Goal: Task Accomplishment & Management: Complete application form

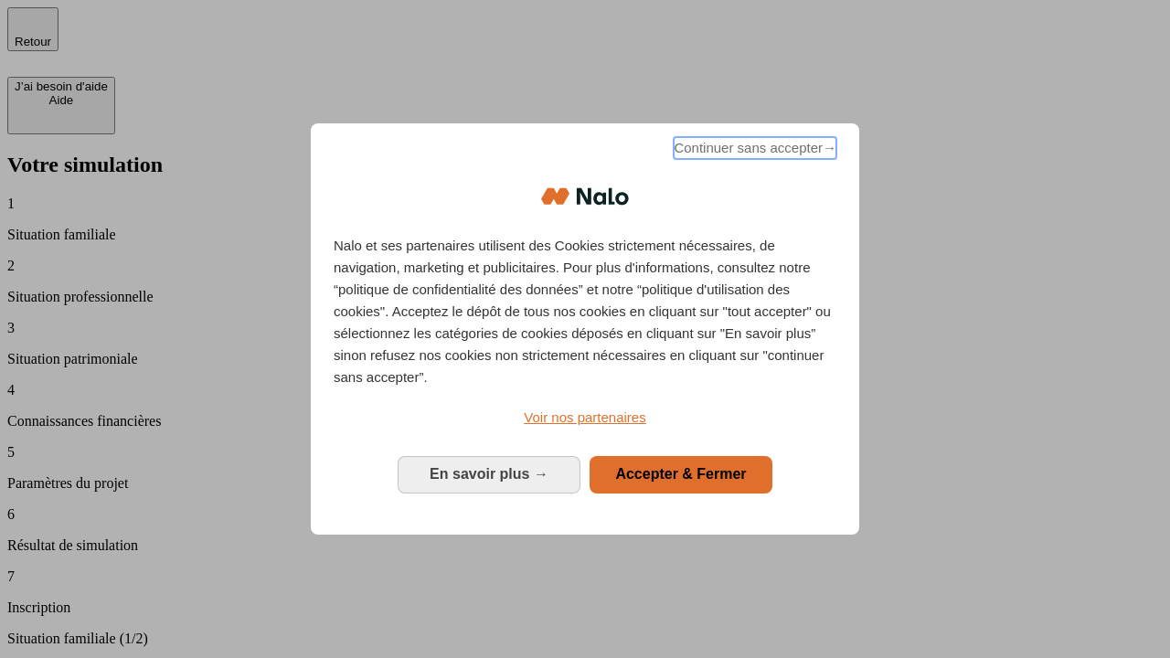
click at [753, 151] on span "Continuer sans accepter →" at bounding box center [755, 148] width 163 height 22
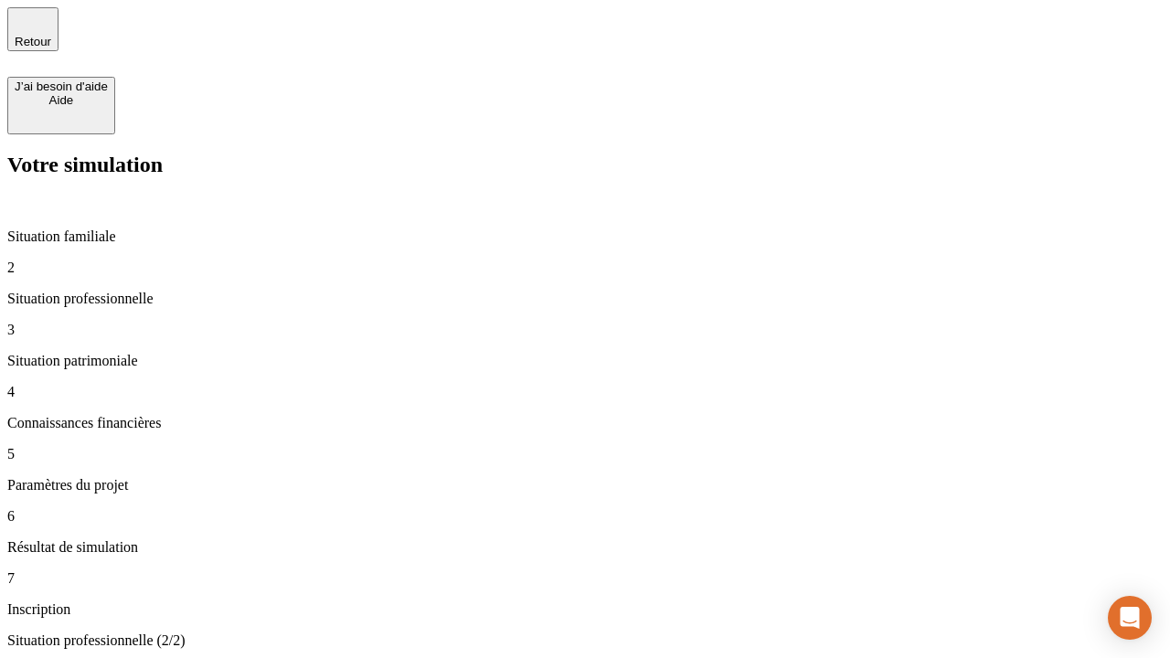
type input "30 000"
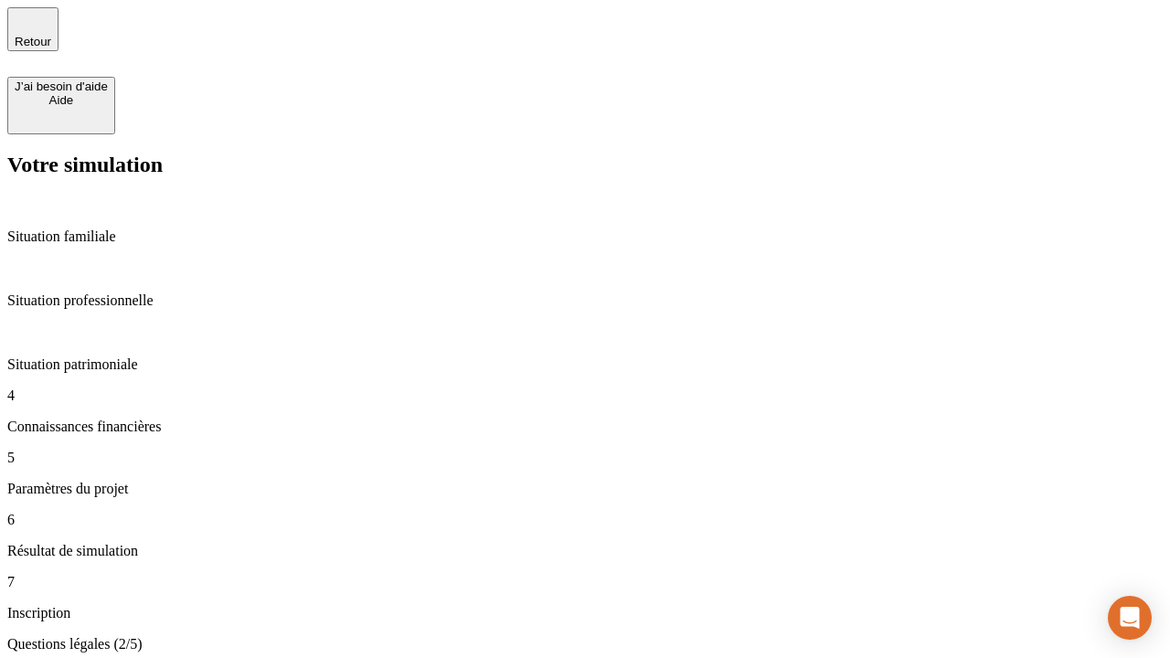
scroll to position [4, 0]
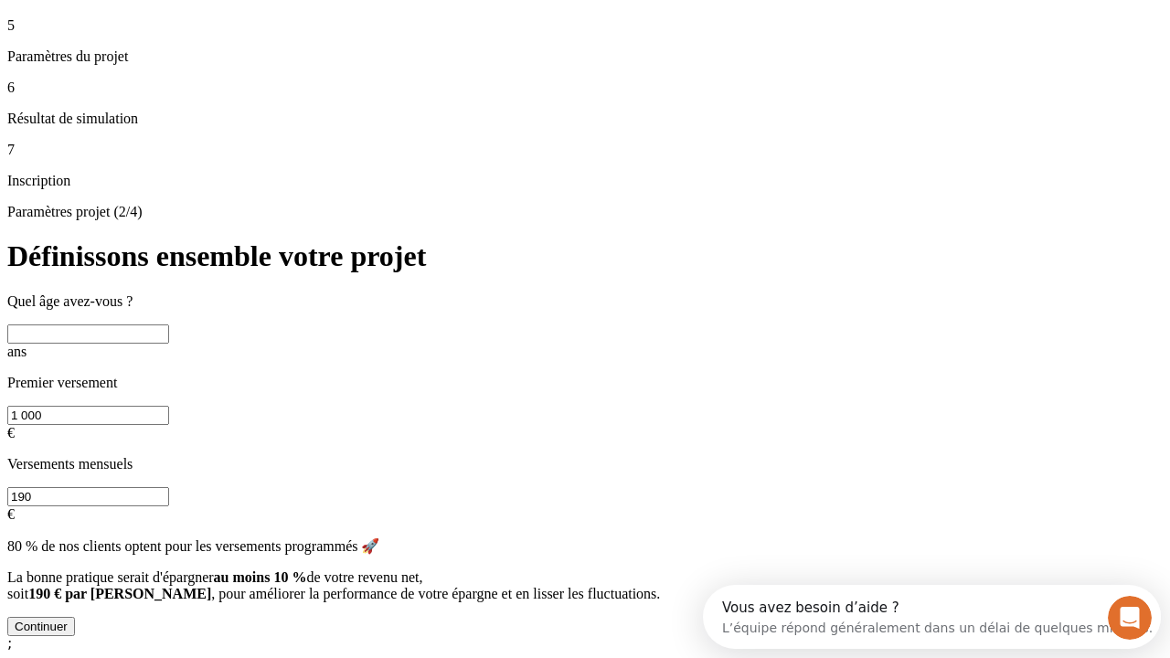
scroll to position [35, 0]
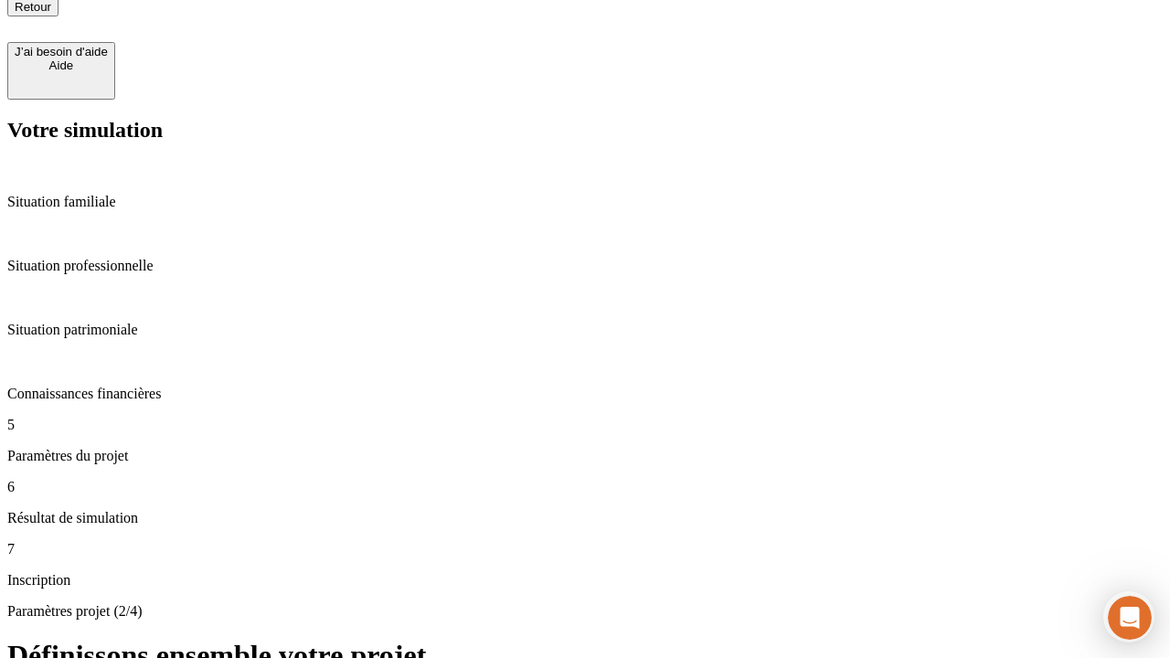
type input "25"
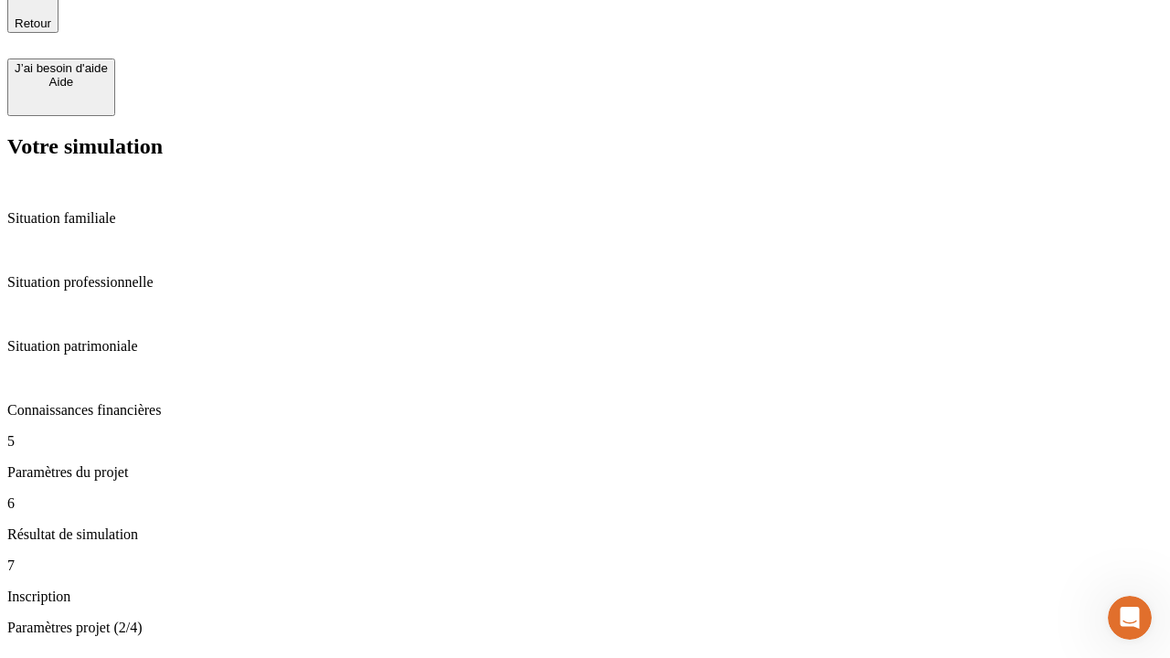
type input "1 000"
type input "640"
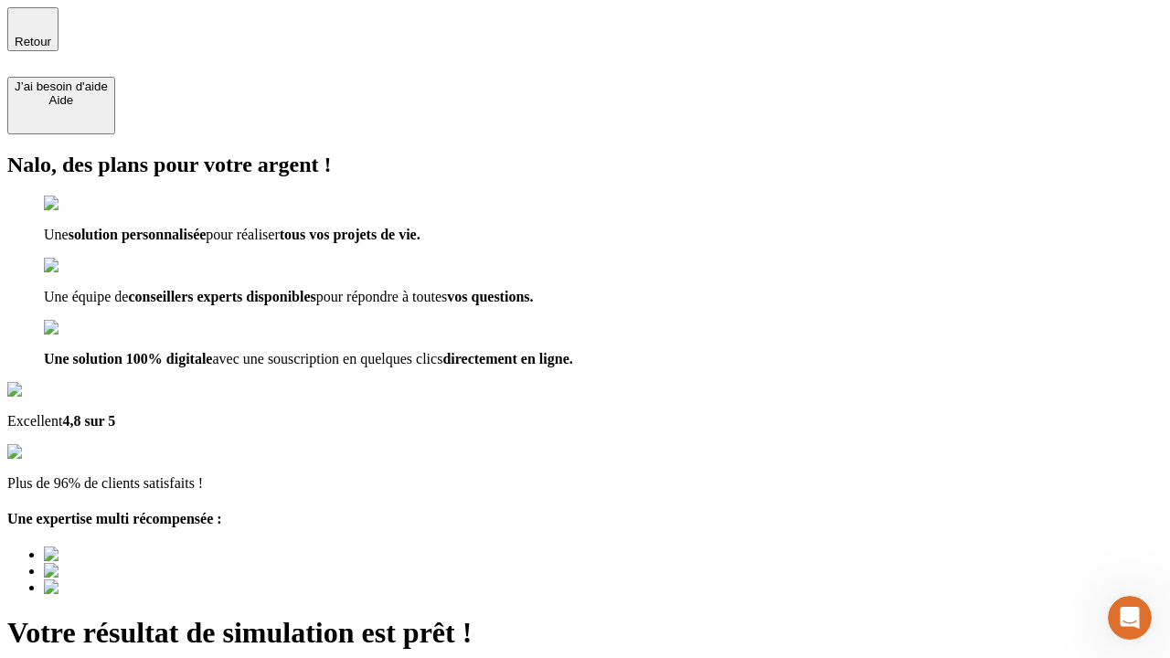
type input "[EMAIL_ADDRESS][PERSON_NAME][DOMAIN_NAME]"
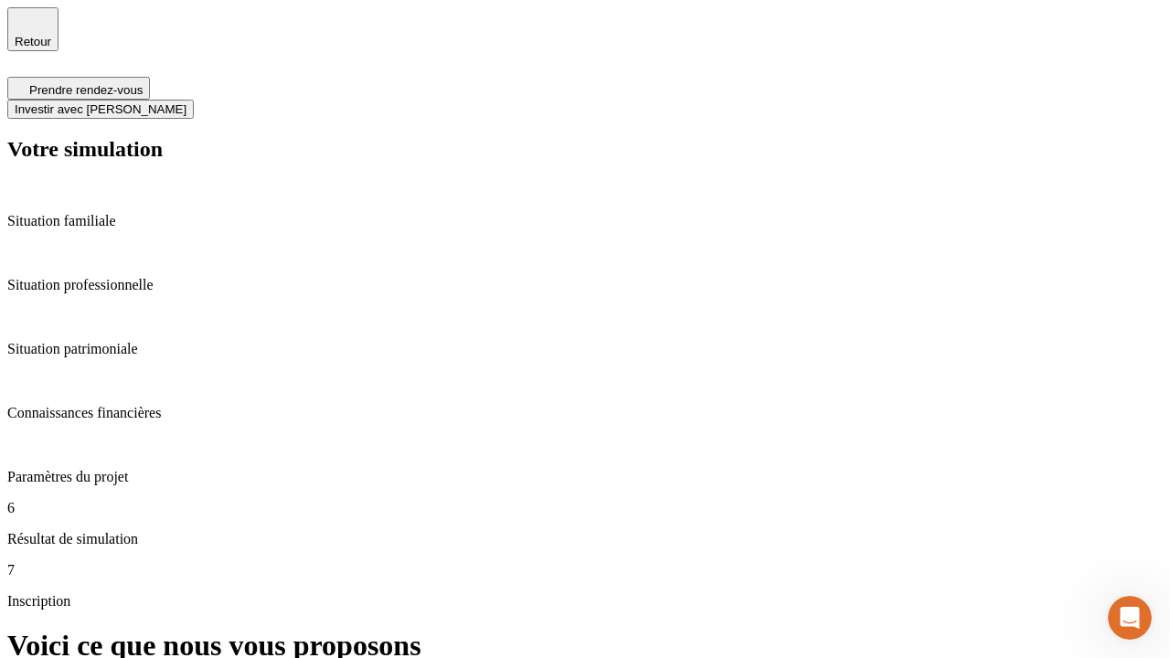
click at [187, 102] on span "Investir avec [PERSON_NAME]" at bounding box center [101, 109] width 172 height 14
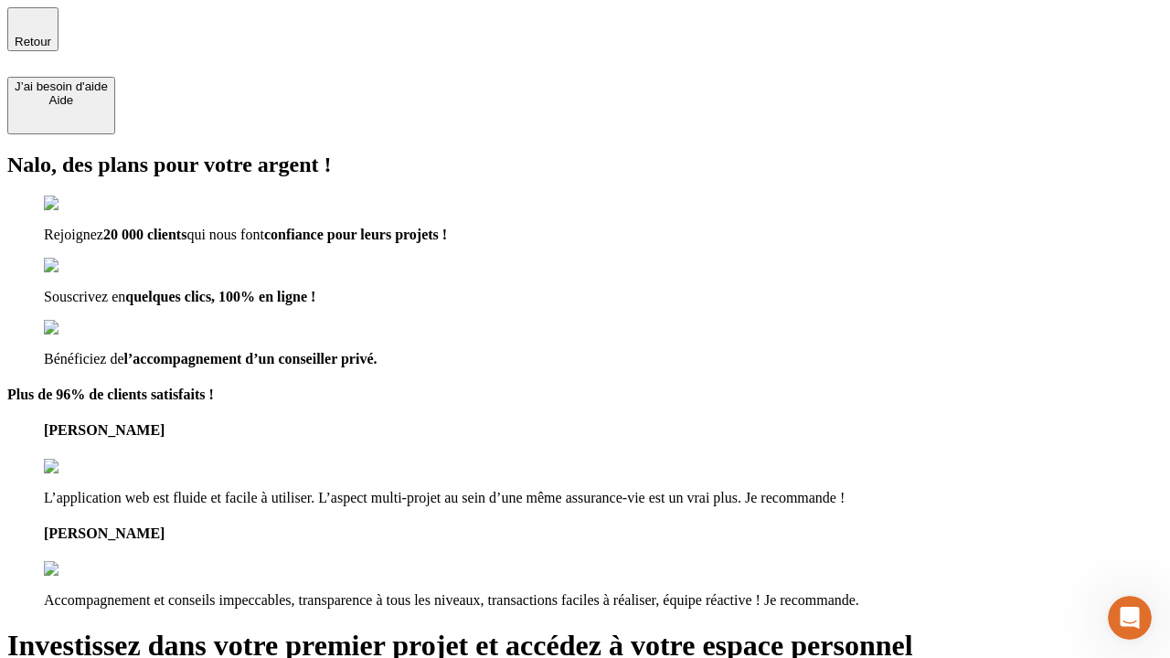
type input "[EMAIL_ADDRESS][PERSON_NAME][DOMAIN_NAME]"
